Goal: Navigation & Orientation: Find specific page/section

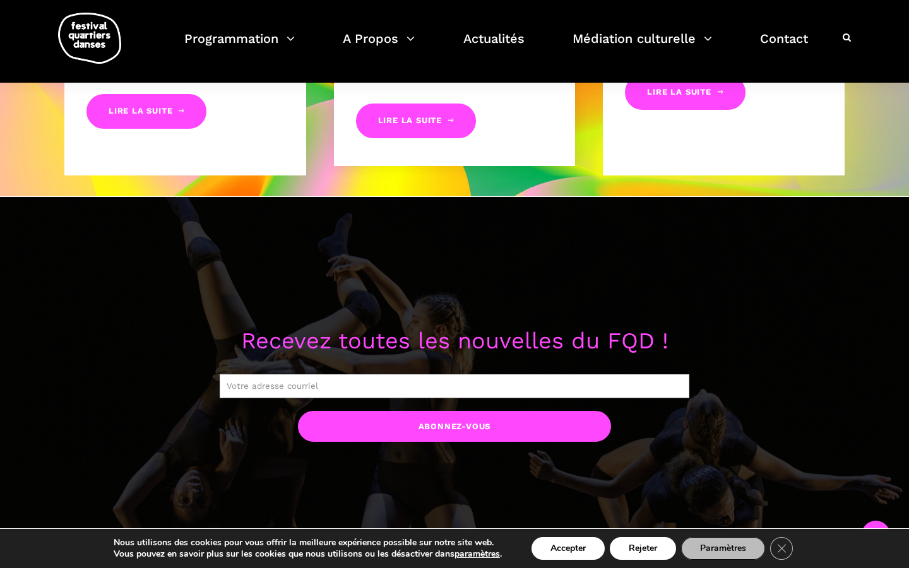
scroll to position [818, 0]
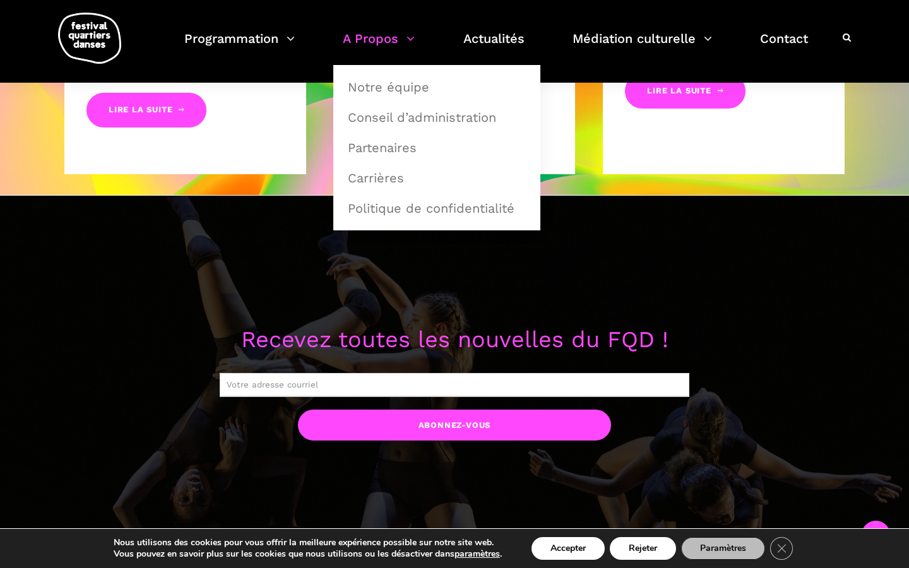
click at [386, 46] on link "A Propos" at bounding box center [379, 46] width 72 height 37
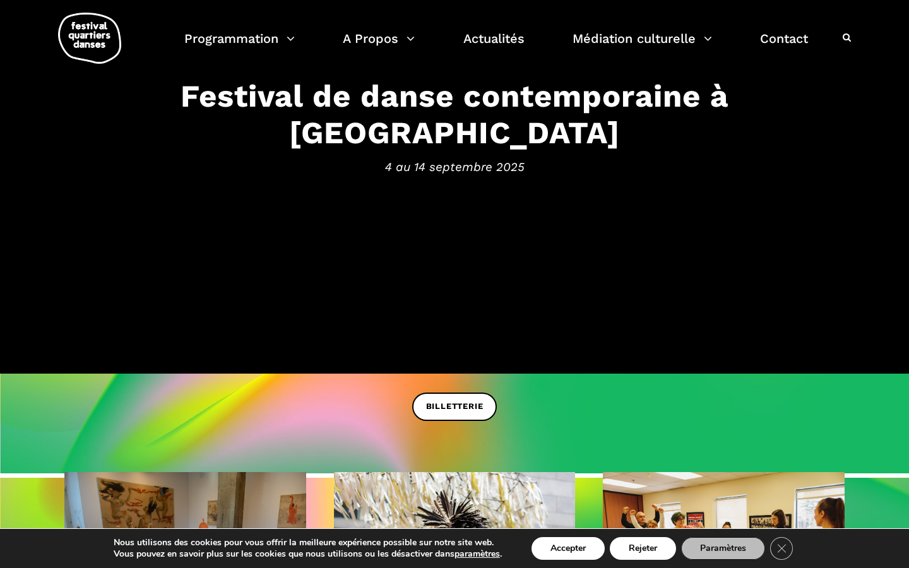
scroll to position [0, 0]
